Goal: Check status: Check status

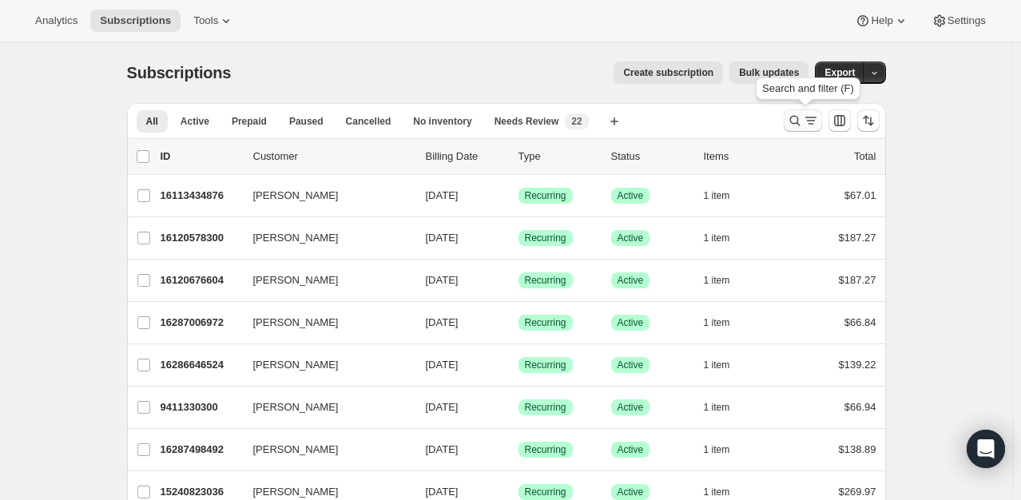
click at [803, 120] on icon "Search and filter results" at bounding box center [795, 121] width 16 height 16
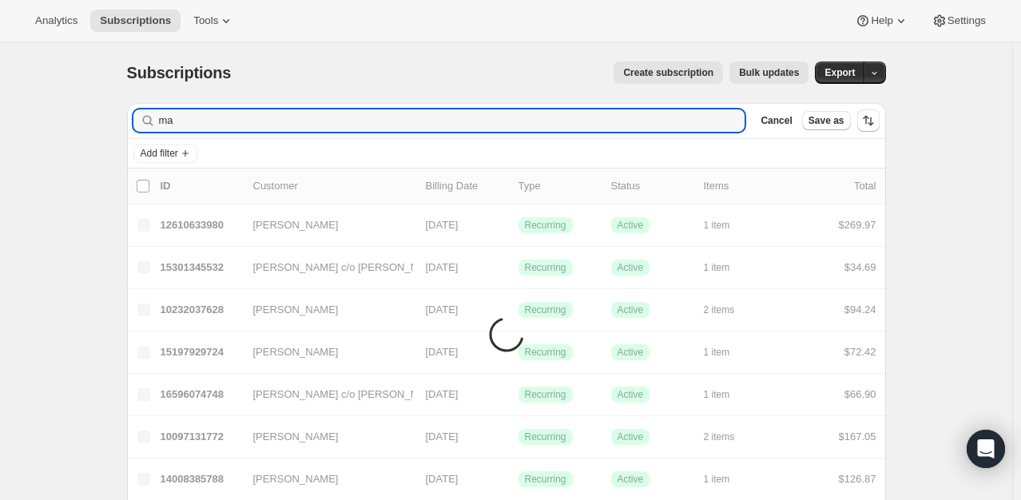
type input "m"
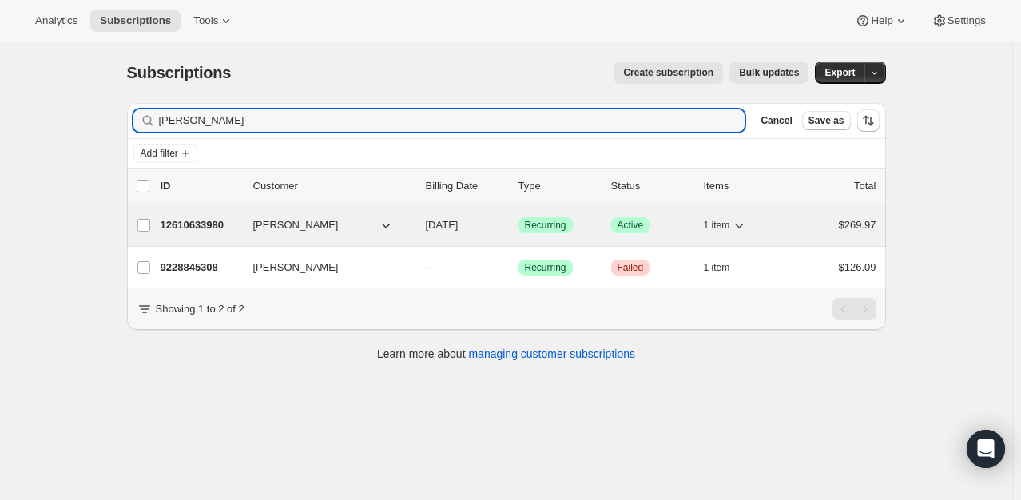
type input "[PERSON_NAME]"
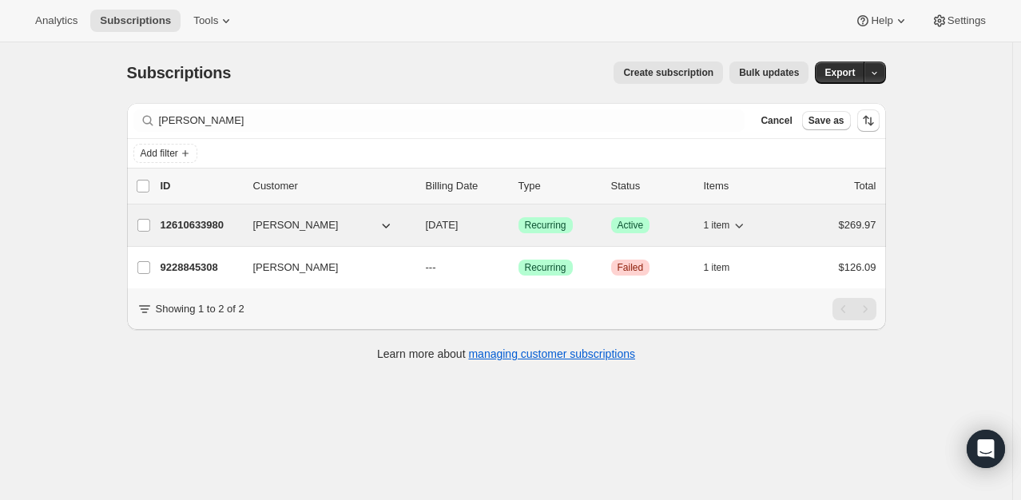
click at [190, 215] on div "12610633980 [PERSON_NAME] [DATE] Success Recurring Success Active 1 item $269.97" at bounding box center [519, 225] width 716 height 22
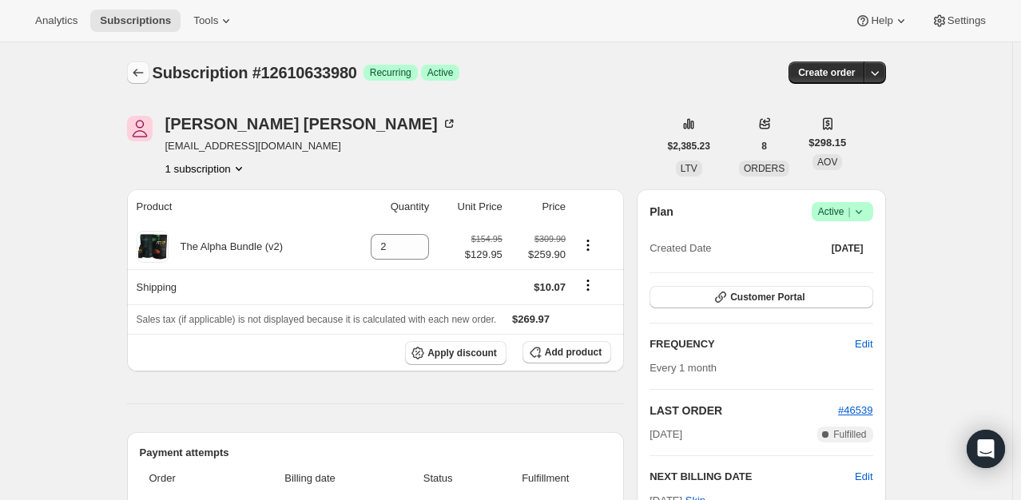
click at [145, 70] on icon "Subscriptions" at bounding box center [138, 73] width 16 height 16
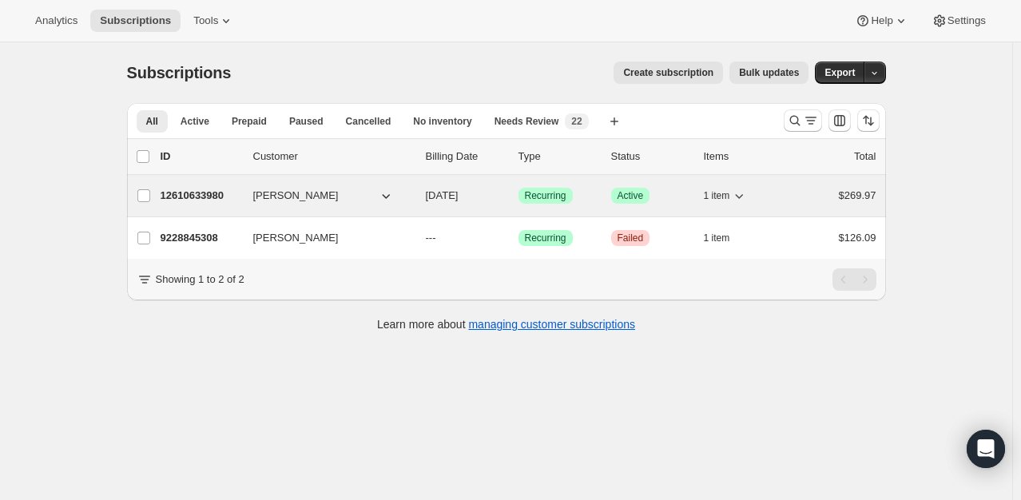
click at [211, 197] on p "12610633980" at bounding box center [201, 196] width 80 height 16
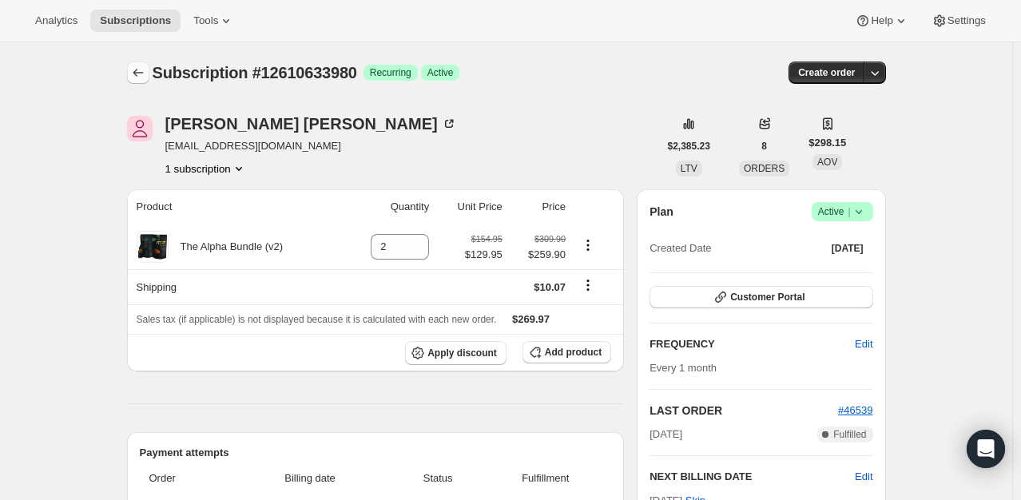
click at [142, 78] on icon "Subscriptions" at bounding box center [138, 73] width 16 height 16
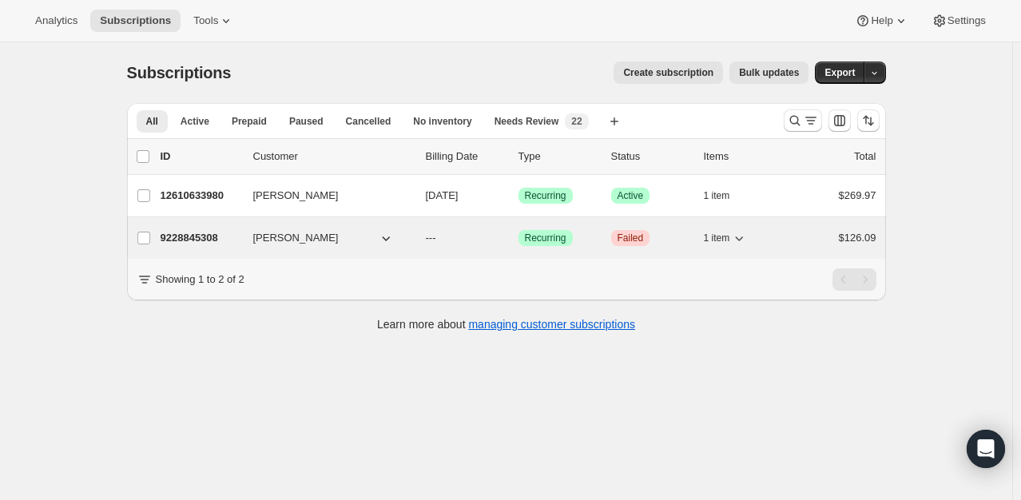
click at [177, 228] on div "9228845308 [PERSON_NAME] --- Success Recurring Critical Failed 1 item $126.09" at bounding box center [519, 238] width 716 height 22
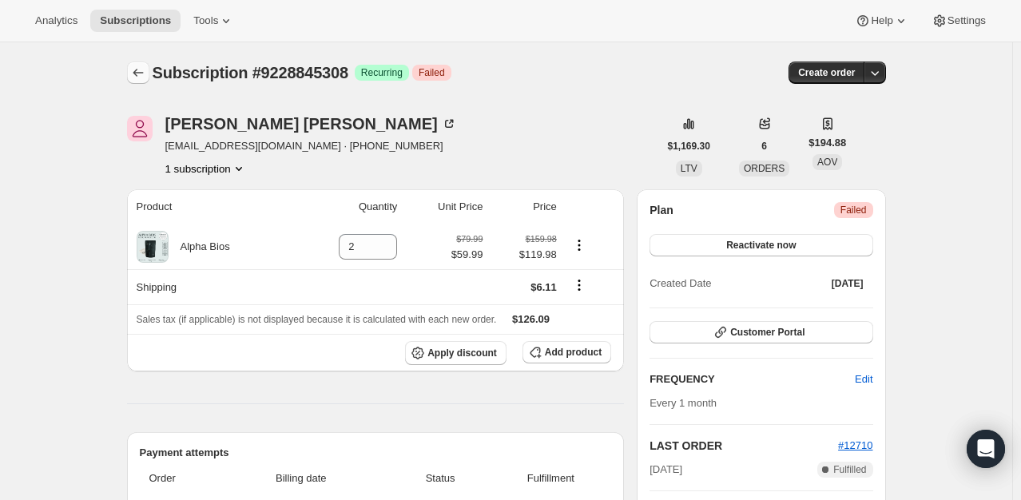
click at [133, 75] on icon "Subscriptions" at bounding box center [138, 73] width 16 height 16
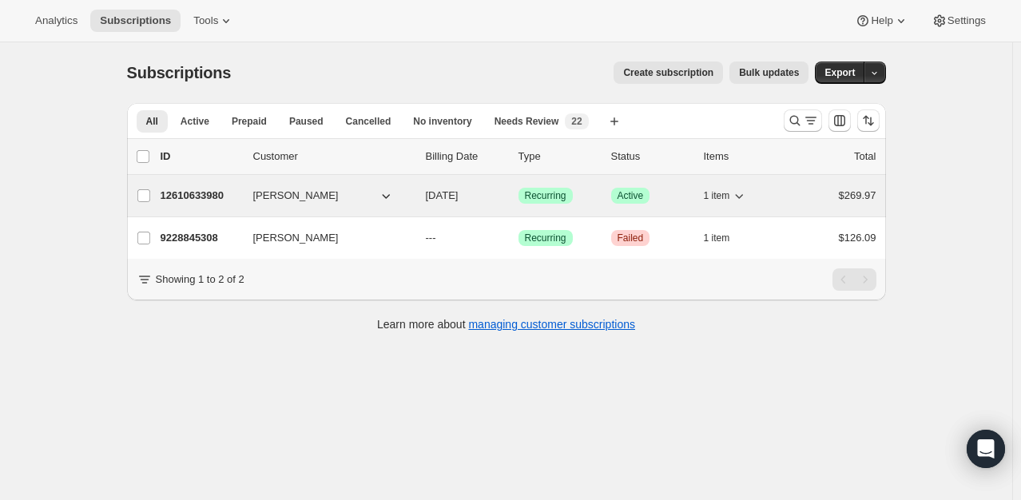
click at [201, 191] on p "12610633980" at bounding box center [201, 196] width 80 height 16
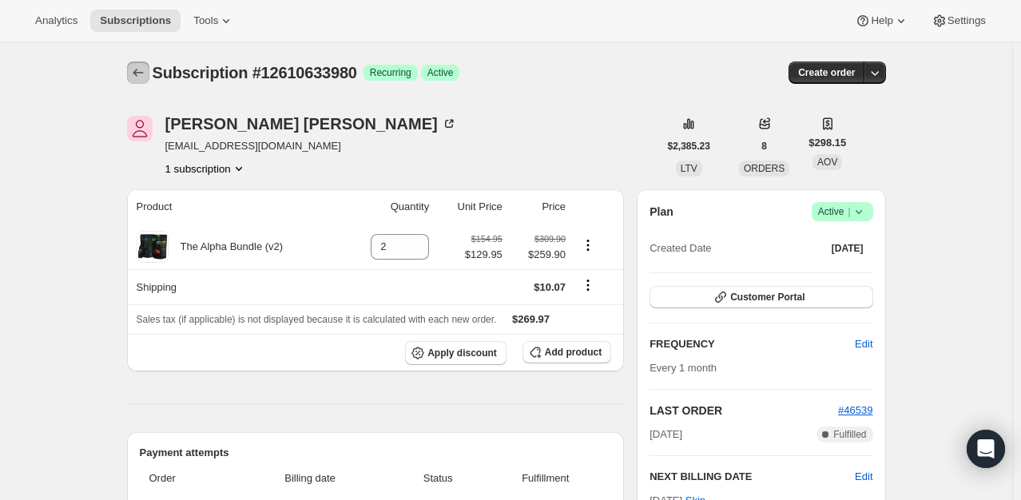
click at [144, 72] on icon "Subscriptions" at bounding box center [138, 73] width 16 height 16
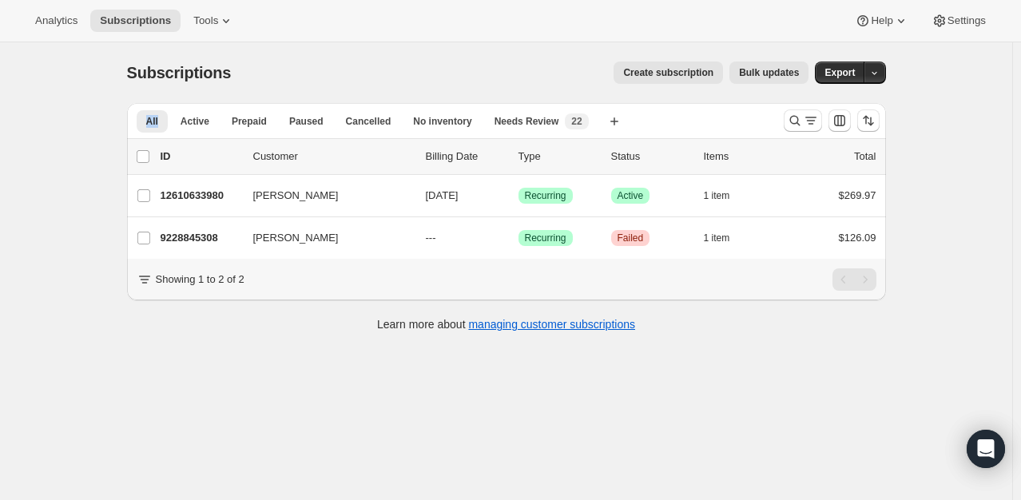
drag, startPoint x: 460, startPoint y: 0, endPoint x: 911, endPoint y: 98, distance: 461.2
click at [911, 98] on div "Subscriptions. This page is ready Subscriptions Create subscription Bulk update…" at bounding box center [506, 292] width 1013 height 500
click at [967, 133] on div "Subscriptions. This page is ready Subscriptions Create subscription Bulk update…" at bounding box center [506, 292] width 1013 height 500
